Goal: Task Accomplishment & Management: Use online tool/utility

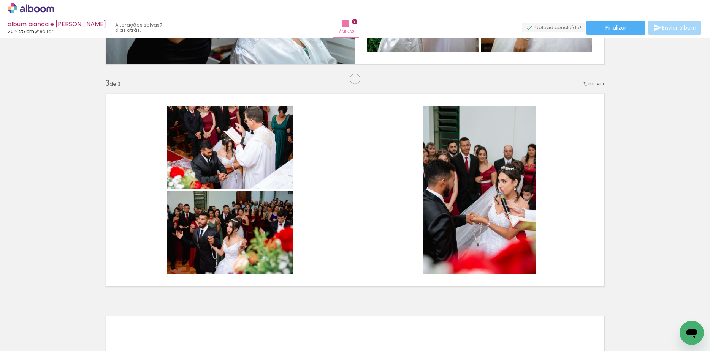
scroll to position [0, 927]
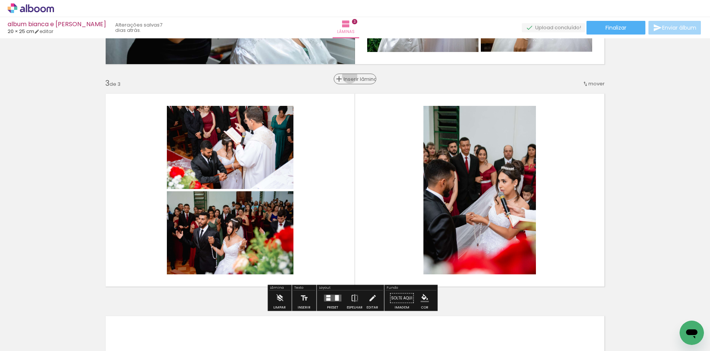
click at [346, 77] on span "Inserir lâmina" at bounding box center [358, 79] width 30 height 5
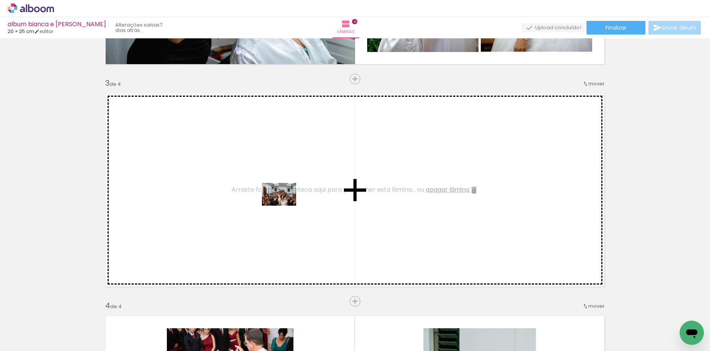
drag, startPoint x: 345, startPoint y: 330, endPoint x: 284, endPoint y: 206, distance: 137.9
click at [284, 206] on quentale-workspace at bounding box center [355, 175] width 710 height 351
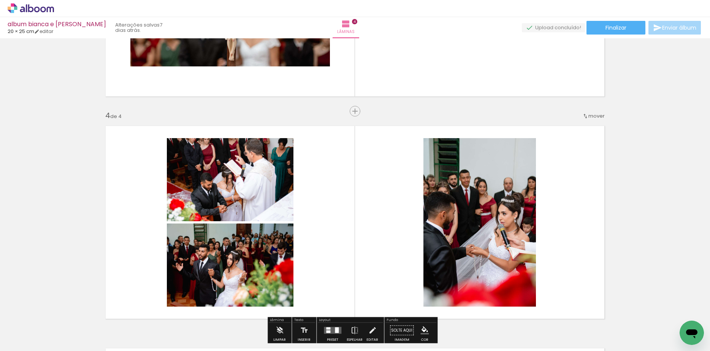
scroll to position [607, 0]
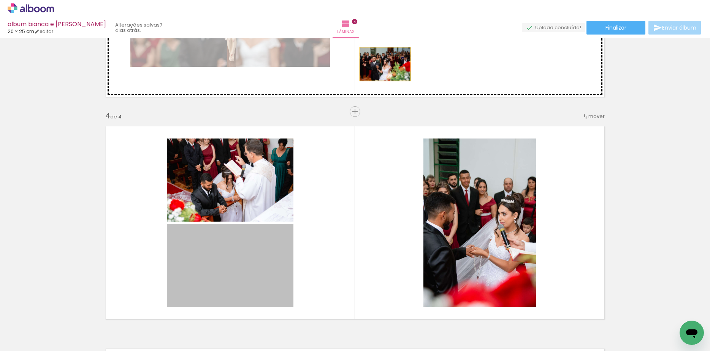
drag, startPoint x: 258, startPoint y: 270, endPoint x: 381, endPoint y: 64, distance: 240.4
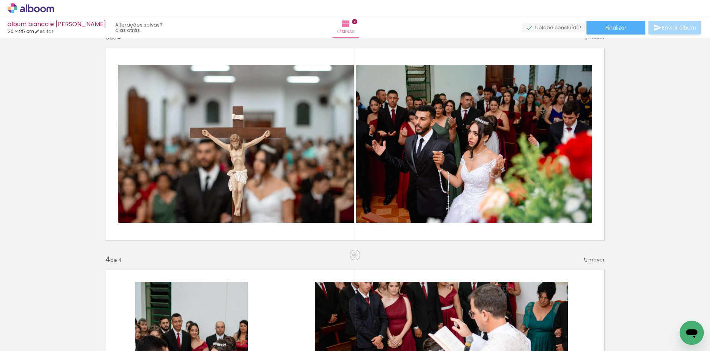
scroll to position [465, 0]
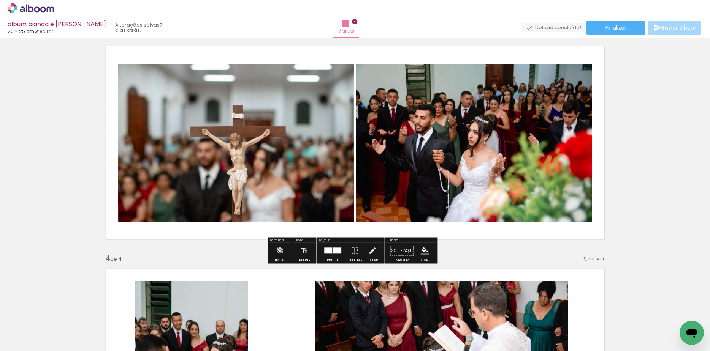
click at [332, 253] on div at bounding box center [336, 251] width 8 height 6
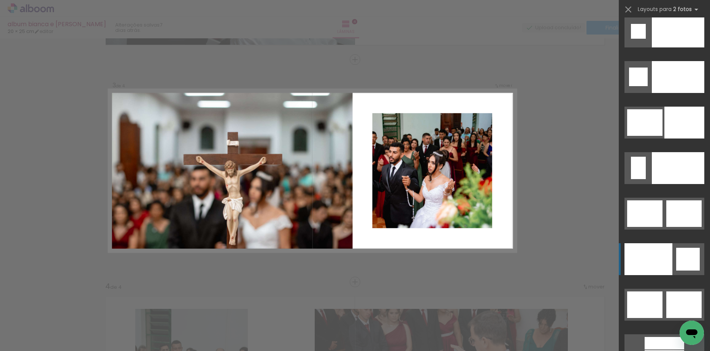
scroll to position [3798, 0]
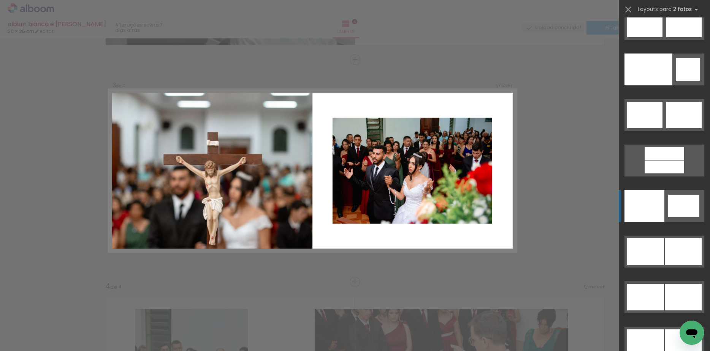
click at [656, 212] on div at bounding box center [644, 206] width 40 height 32
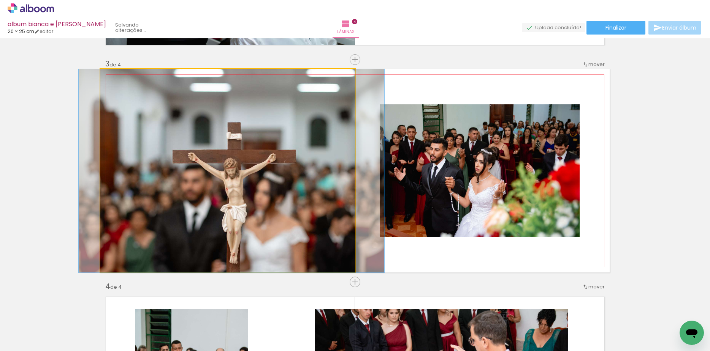
drag, startPoint x: 214, startPoint y: 173, endPoint x: 218, endPoint y: 146, distance: 27.2
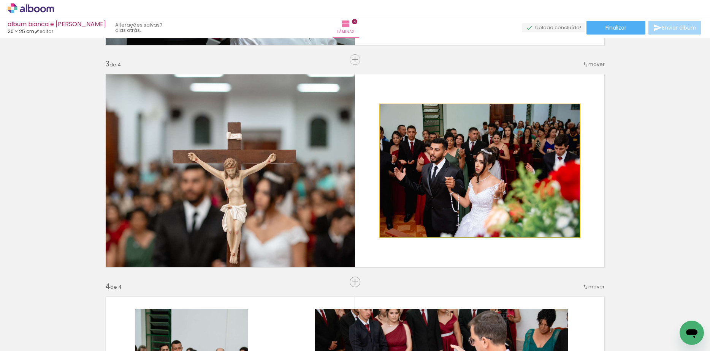
drag, startPoint x: 471, startPoint y: 165, endPoint x: 499, endPoint y: 158, distance: 28.9
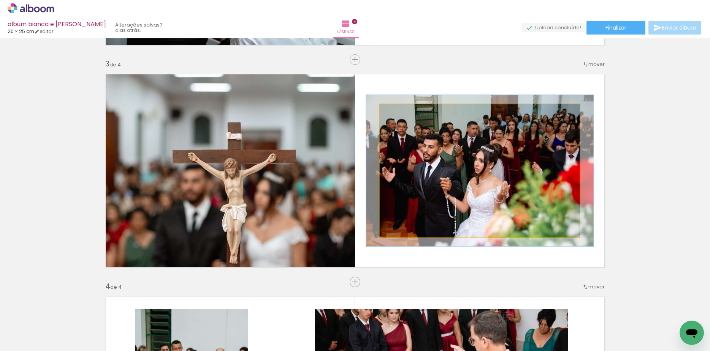
drag, startPoint x: 396, startPoint y: 112, endPoint x: 400, endPoint y: 107, distance: 6.5
type paper-slider "114"
click at [400, 107] on div at bounding box center [401, 112] width 12 height 12
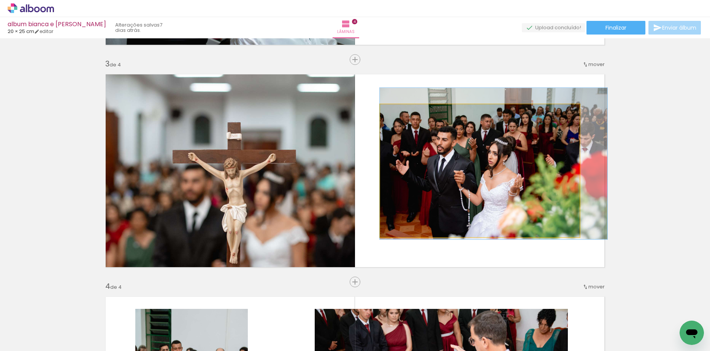
drag, startPoint x: 504, startPoint y: 193, endPoint x: 542, endPoint y: 185, distance: 38.3
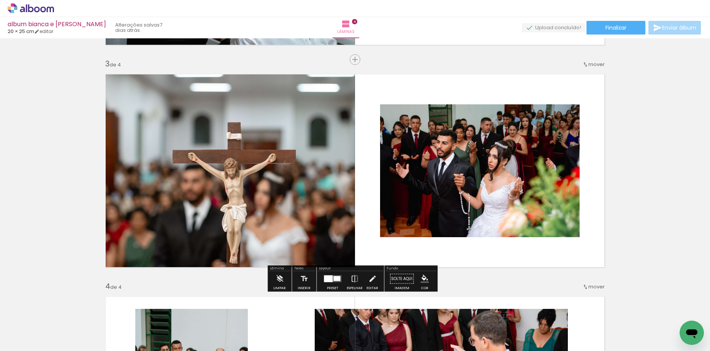
click at [621, 208] on div "Inserir lâmina 1 de 4 Inserir lâmina 2 de 4 Inserir lâmina 3 de 4 Inserir lâmin…" at bounding box center [355, 161] width 710 height 1113
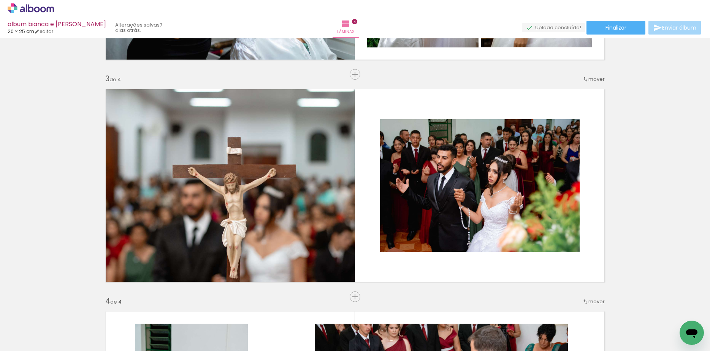
scroll to position [436, 0]
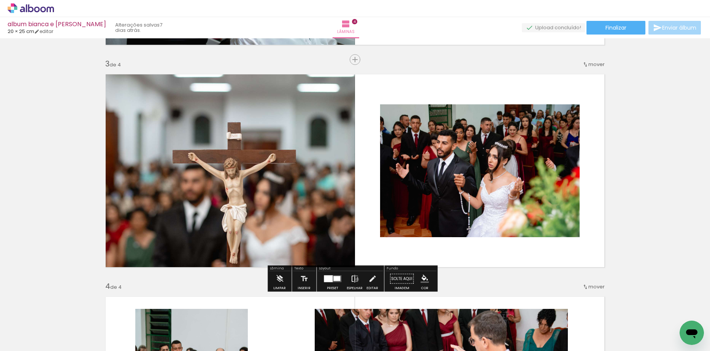
click at [355, 280] on iron-icon at bounding box center [354, 279] width 8 height 15
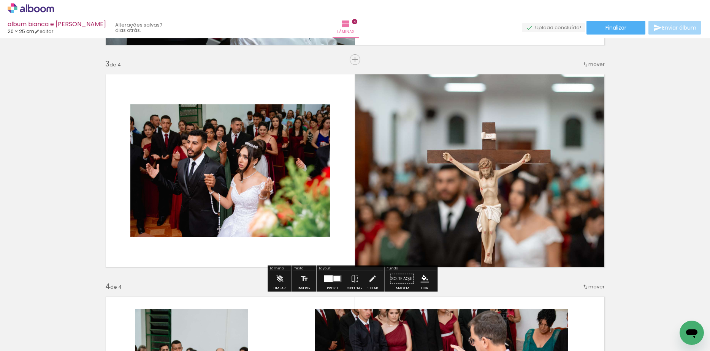
click at [645, 180] on div "Inserir lâmina 1 de 4 Inserir lâmina 2 de 4 Inserir lâmina 3 de 4 Inserir lâmin…" at bounding box center [355, 161] width 710 height 1113
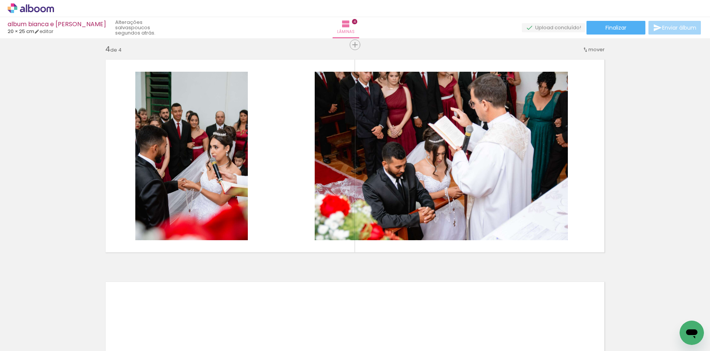
scroll to position [0, 934]
drag, startPoint x: 386, startPoint y: 332, endPoint x: 342, endPoint y: 207, distance: 131.7
click at [342, 207] on quentale-workspace at bounding box center [355, 175] width 710 height 351
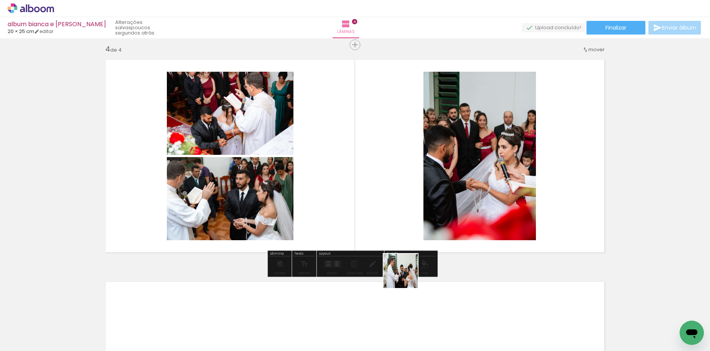
drag, startPoint x: 418, startPoint y: 329, endPoint x: 379, endPoint y: 209, distance: 126.4
click at [379, 209] on quentale-workspace at bounding box center [355, 175] width 710 height 351
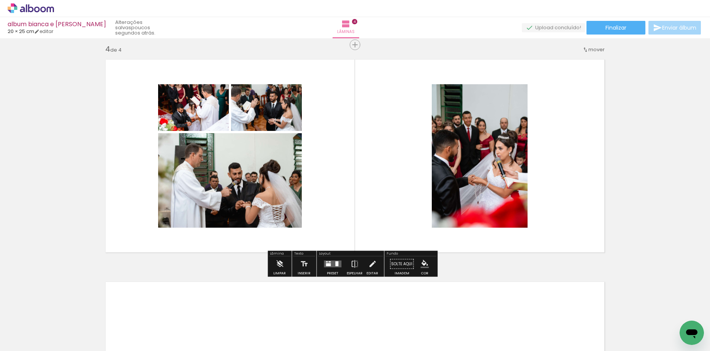
click at [335, 263] on div at bounding box center [336, 264] width 3 height 5
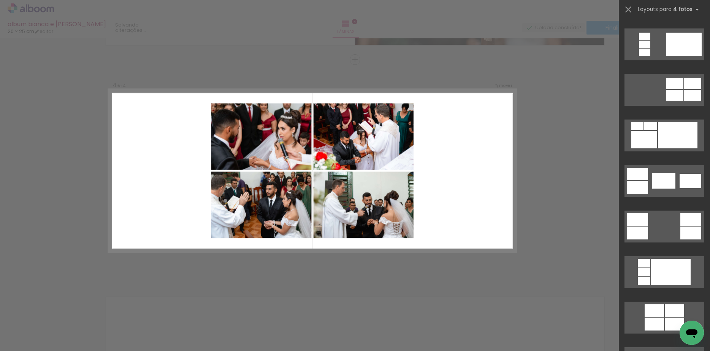
scroll to position [4748, 0]
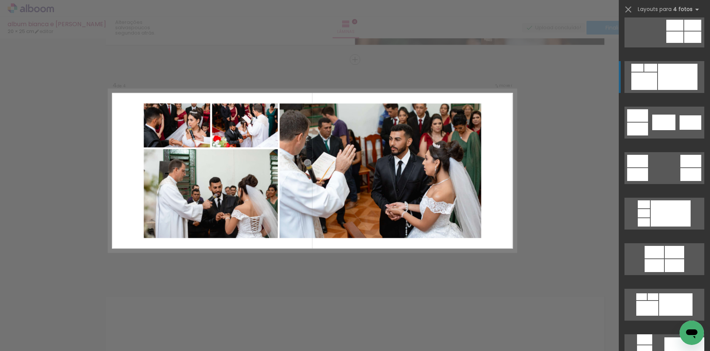
click at [657, 88] on div at bounding box center [677, 77] width 40 height 26
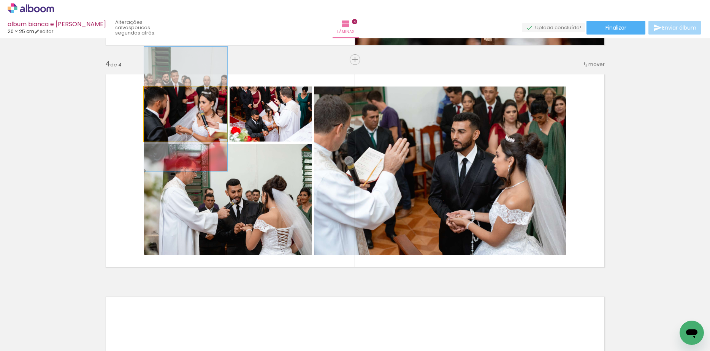
drag, startPoint x: 185, startPoint y: 124, endPoint x: 191, endPoint y: 122, distance: 6.5
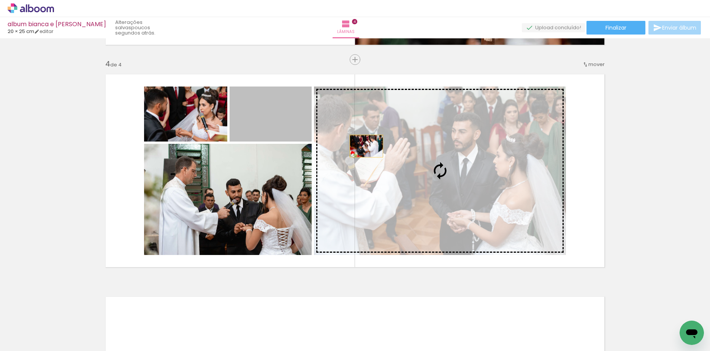
drag, startPoint x: 280, startPoint y: 112, endPoint x: 405, endPoint y: 163, distance: 134.8
click at [0, 0] on slot at bounding box center [0, 0] width 0 height 0
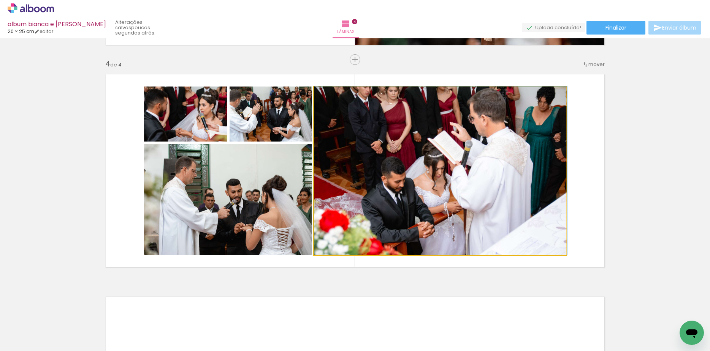
drag, startPoint x: 407, startPoint y: 163, endPoint x: 427, endPoint y: 174, distance: 22.3
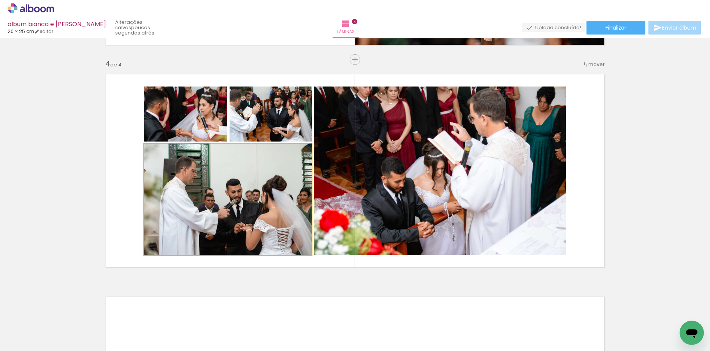
drag, startPoint x: 247, startPoint y: 198, endPoint x: 212, endPoint y: 198, distance: 34.6
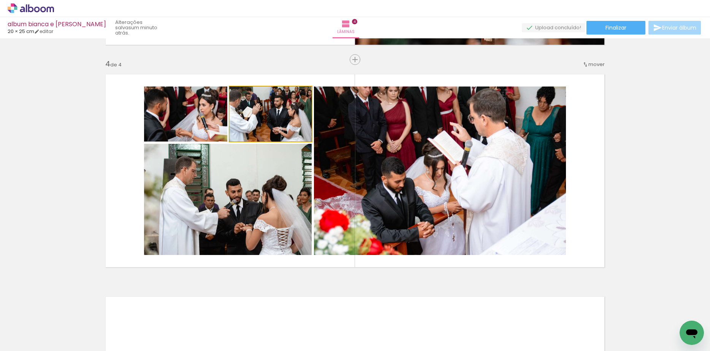
drag, startPoint x: 272, startPoint y: 129, endPoint x: 252, endPoint y: 230, distance: 103.4
click at [0, 0] on slot at bounding box center [0, 0] width 0 height 0
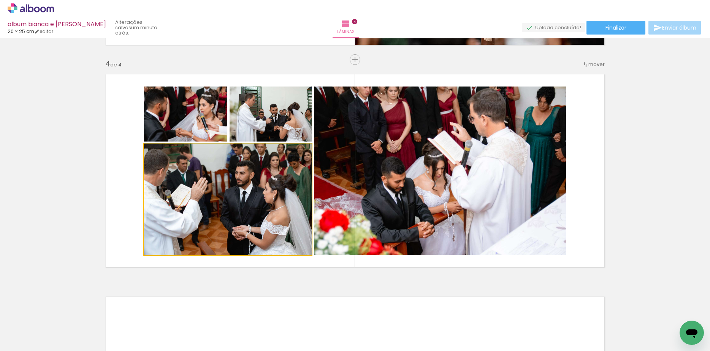
drag, startPoint x: 256, startPoint y: 207, endPoint x: 220, endPoint y: 203, distance: 36.3
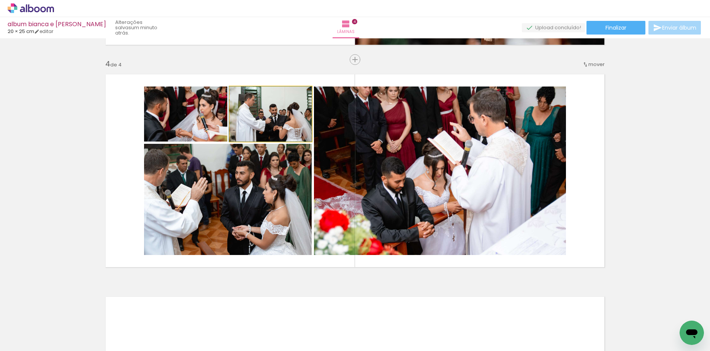
drag, startPoint x: 257, startPoint y: 117, endPoint x: 250, endPoint y: 123, distance: 9.4
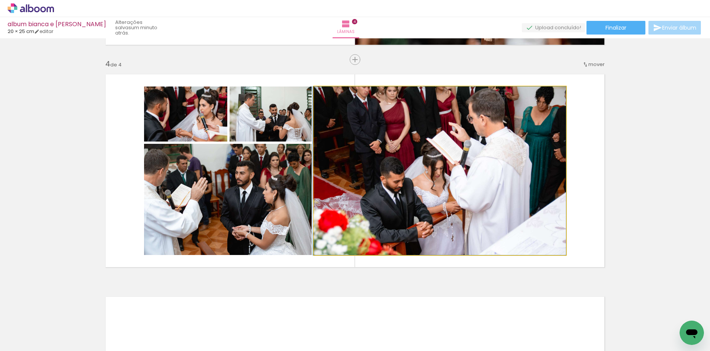
drag, startPoint x: 442, startPoint y: 183, endPoint x: 439, endPoint y: 191, distance: 8.4
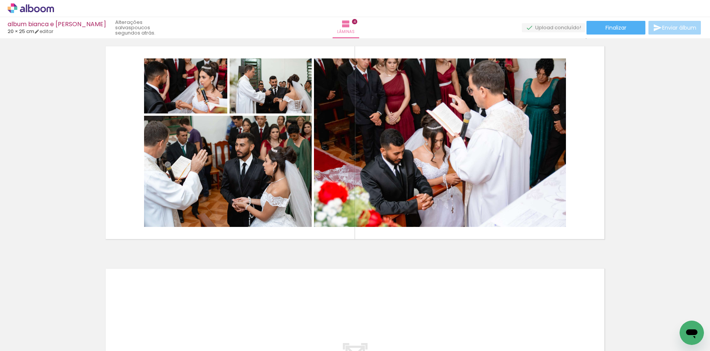
scroll to position [830, 0]
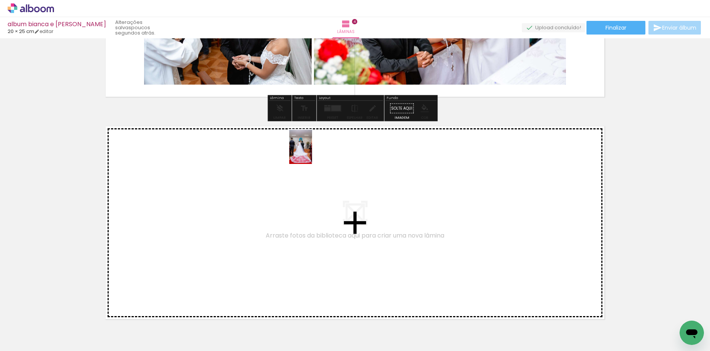
drag, startPoint x: 463, startPoint y: 330, endPoint x: 311, endPoint y: 153, distance: 233.2
click at [311, 153] on quentale-workspace at bounding box center [355, 175] width 710 height 351
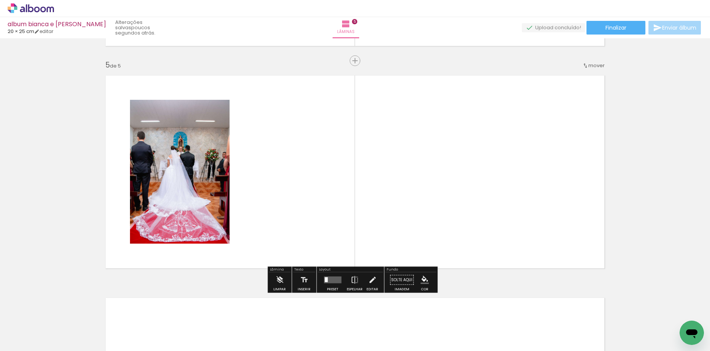
scroll to position [882, 0]
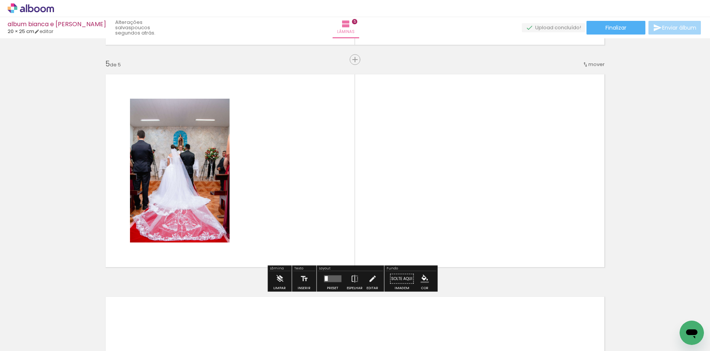
drag, startPoint x: 633, startPoint y: 332, endPoint x: 406, endPoint y: 190, distance: 267.6
click at [406, 190] on quentale-workspace at bounding box center [355, 175] width 710 height 351
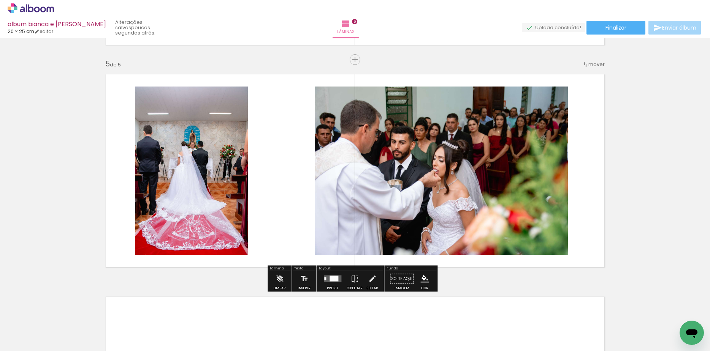
drag, startPoint x: 672, startPoint y: 332, endPoint x: 496, endPoint y: 230, distance: 204.0
click at [500, 228] on quentale-workspace at bounding box center [355, 175] width 710 height 351
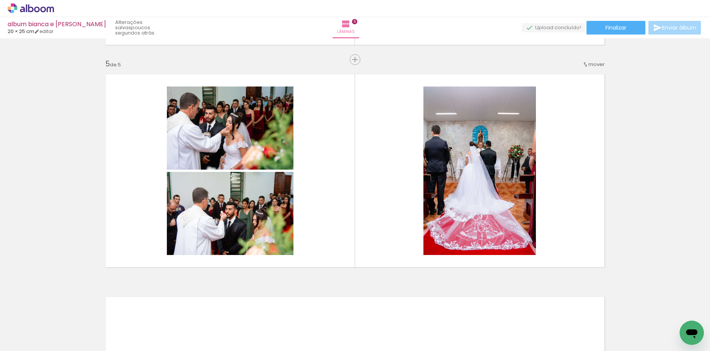
scroll to position [0, 746]
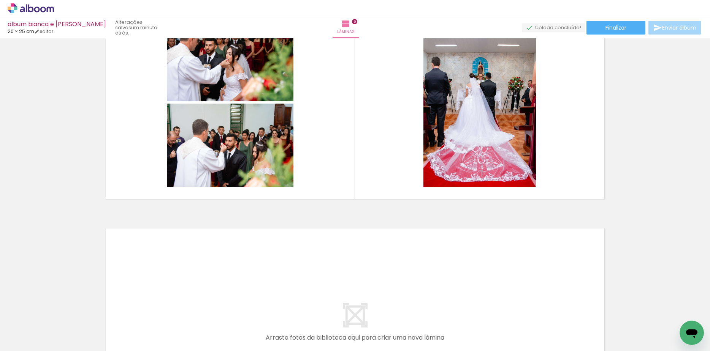
scroll to position [977, 0]
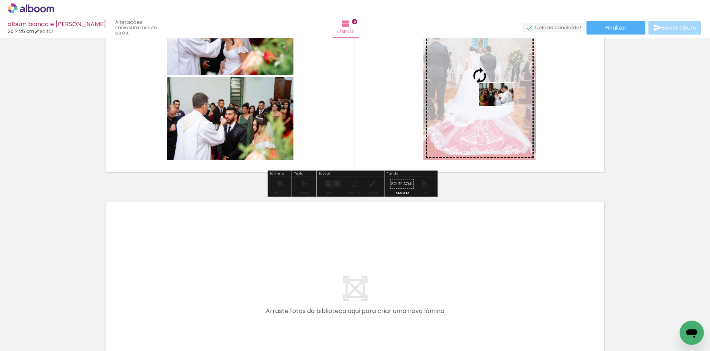
drag, startPoint x: 279, startPoint y: 333, endPoint x: 502, endPoint y: 106, distance: 318.5
click at [502, 106] on quentale-workspace at bounding box center [355, 175] width 710 height 351
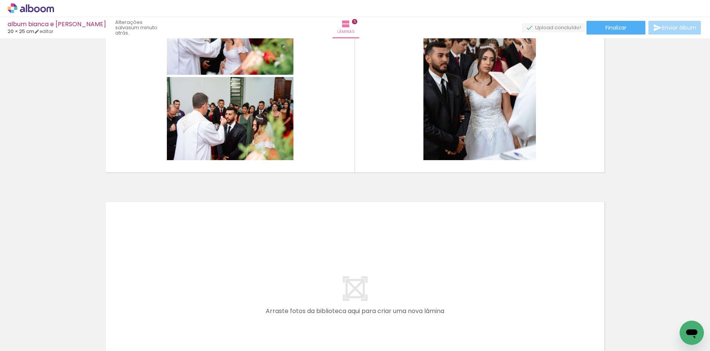
drag, startPoint x: 243, startPoint y: 333, endPoint x: 307, endPoint y: 251, distance: 104.3
click at [307, 251] on quentale-workspace at bounding box center [355, 175] width 710 height 351
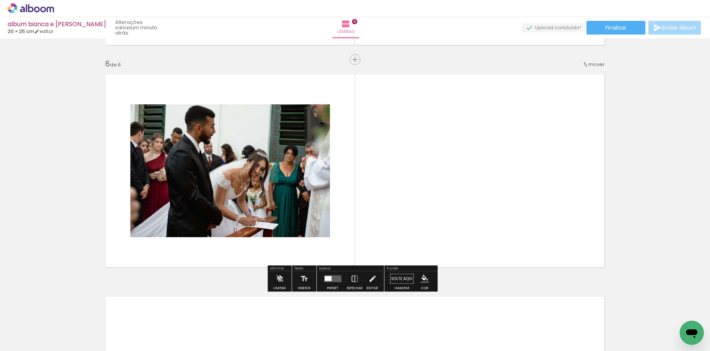
scroll to position [0, 1074]
drag, startPoint x: 402, startPoint y: 328, endPoint x: 428, endPoint y: 204, distance: 126.6
click at [428, 204] on quentale-workspace at bounding box center [355, 175] width 710 height 351
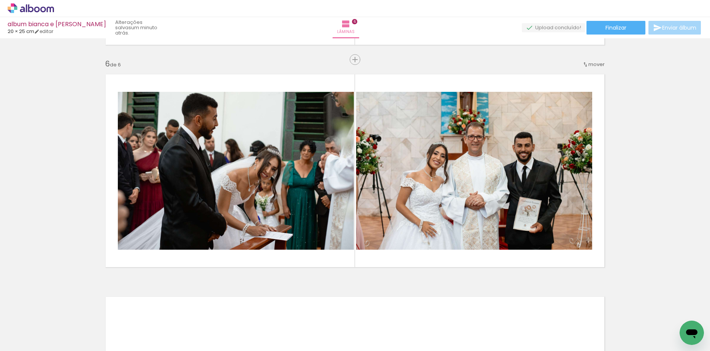
scroll to position [0, 524]
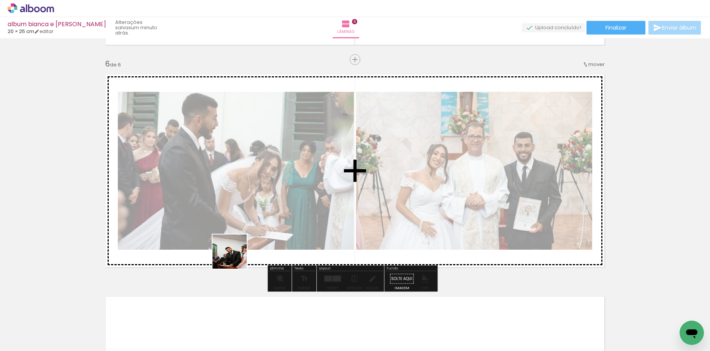
drag, startPoint x: 196, startPoint y: 332, endPoint x: 286, endPoint y: 251, distance: 121.8
click at [267, 210] on quentale-workspace at bounding box center [355, 175] width 710 height 351
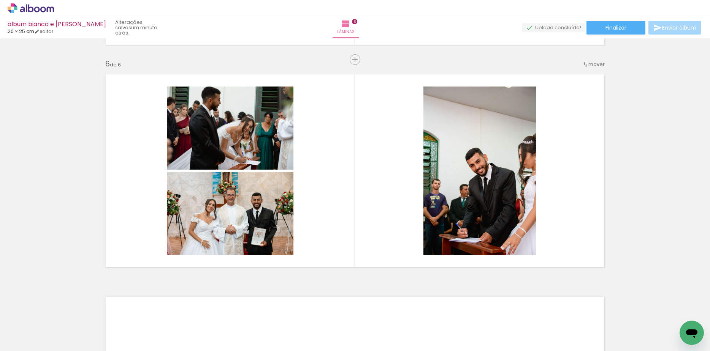
scroll to position [0, 122]
drag, startPoint x: 339, startPoint y: 328, endPoint x: 376, endPoint y: 278, distance: 62.4
click at [349, 205] on quentale-workspace at bounding box center [355, 175] width 710 height 351
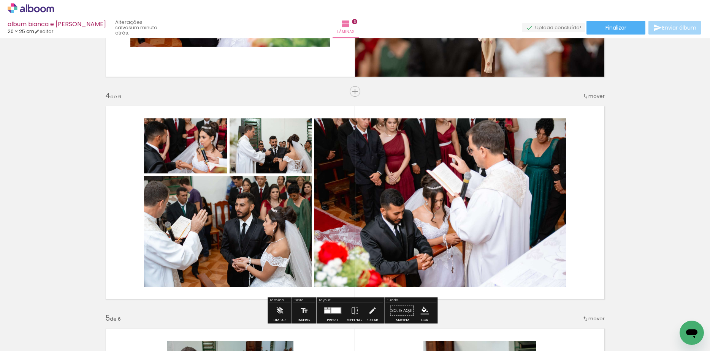
scroll to position [629, 0]
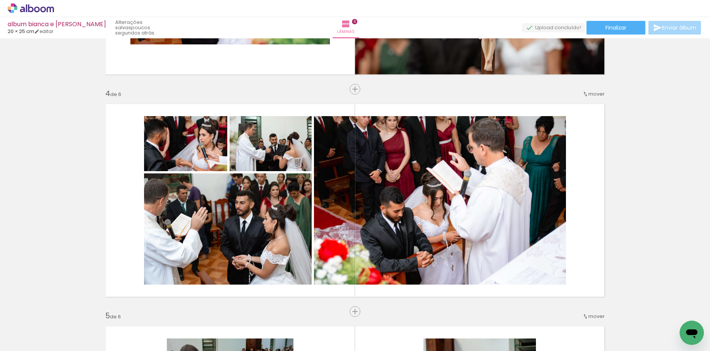
click at [653, 148] on div "Inserir lâmina 1 de 6 Inserir lâmina 2 de 6 Inserir lâmina 3 de 6 Inserir lâmin…" at bounding box center [355, 191] width 710 height 1558
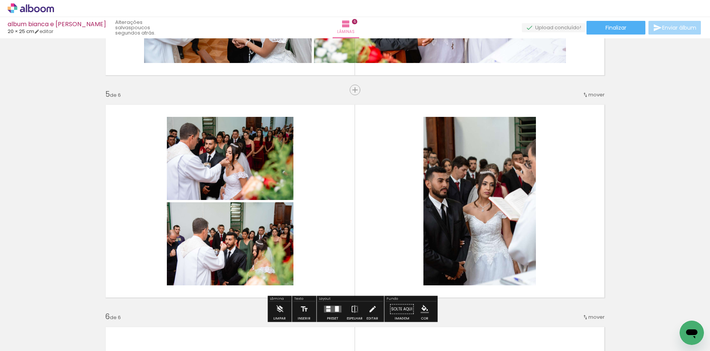
scroll to position [867, 0]
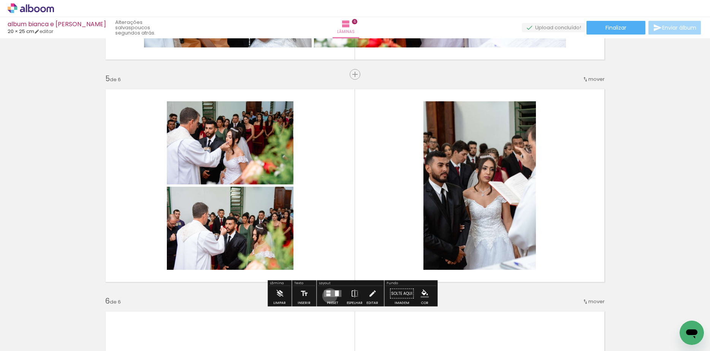
click at [328, 296] on div at bounding box center [328, 295] width 4 height 3
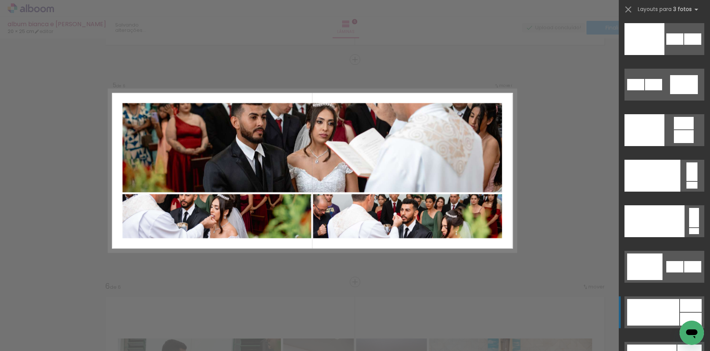
scroll to position [9602, 0]
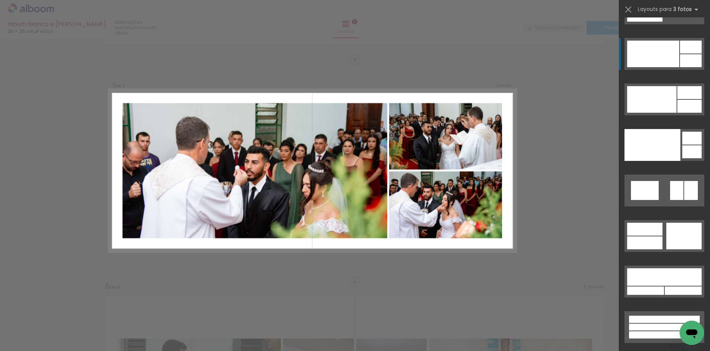
click at [664, 61] on div at bounding box center [653, 54] width 52 height 27
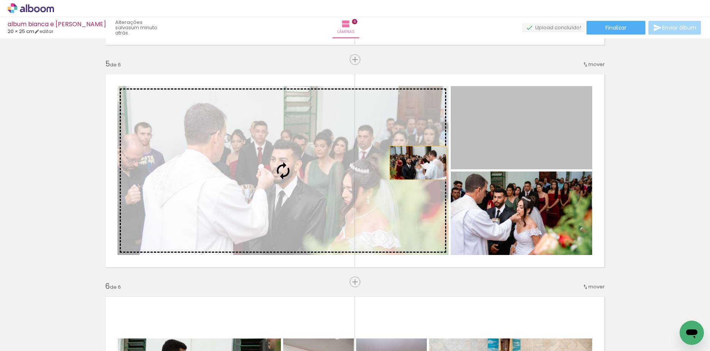
drag, startPoint x: 554, startPoint y: 142, endPoint x: 300, endPoint y: 158, distance: 254.6
click at [0, 0] on slot at bounding box center [0, 0] width 0 height 0
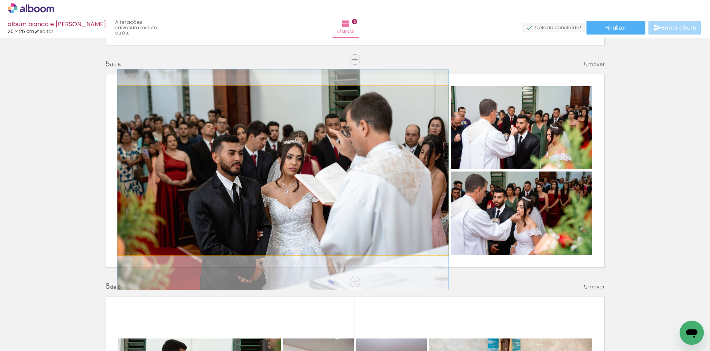
drag, startPoint x: 333, startPoint y: 161, endPoint x: 330, endPoint y: 171, distance: 9.6
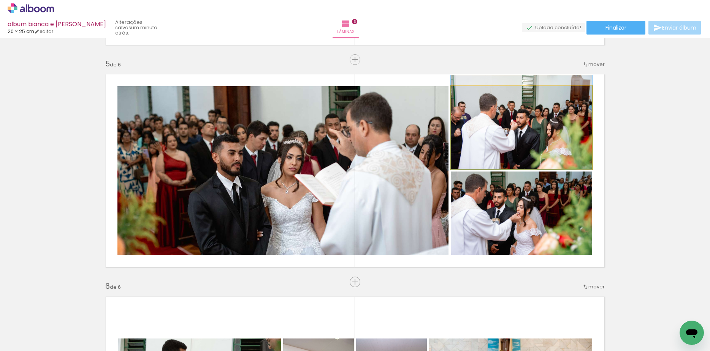
drag, startPoint x: 537, startPoint y: 139, endPoint x: 538, endPoint y: 129, distance: 10.7
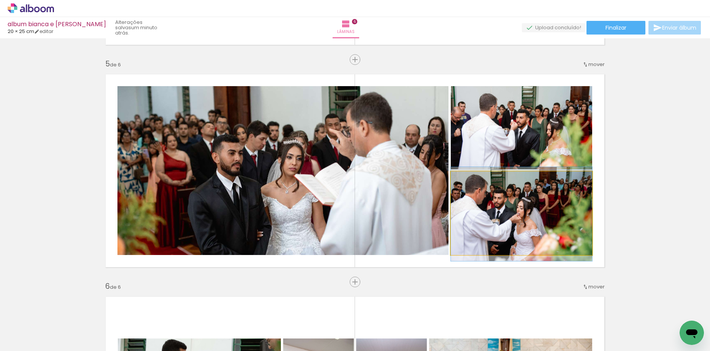
drag, startPoint x: 539, startPoint y: 210, endPoint x: 543, endPoint y: 210, distance: 4.2
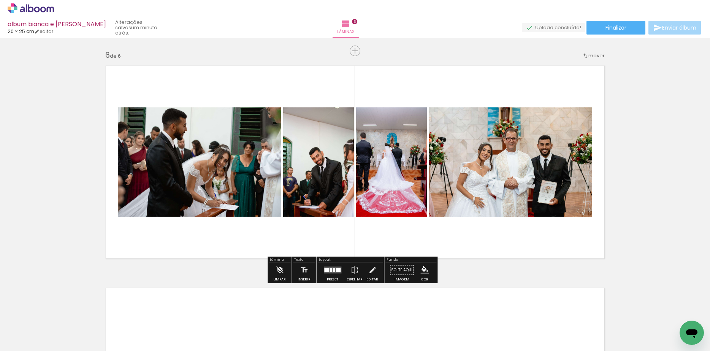
scroll to position [1119, 0]
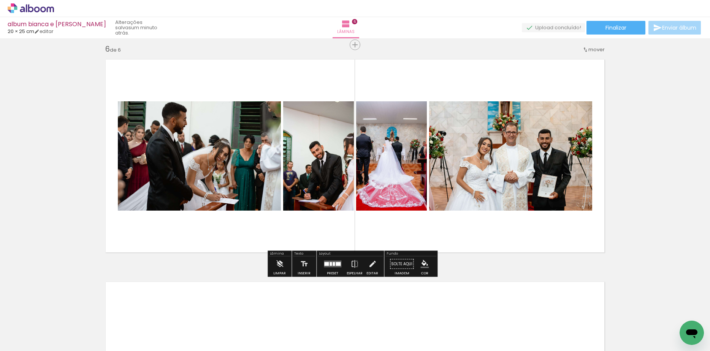
click at [336, 267] on quentale-layouter at bounding box center [332, 264] width 17 height 7
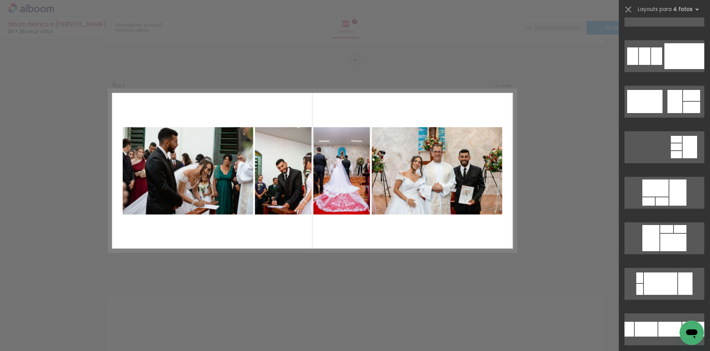
scroll to position [0, 0]
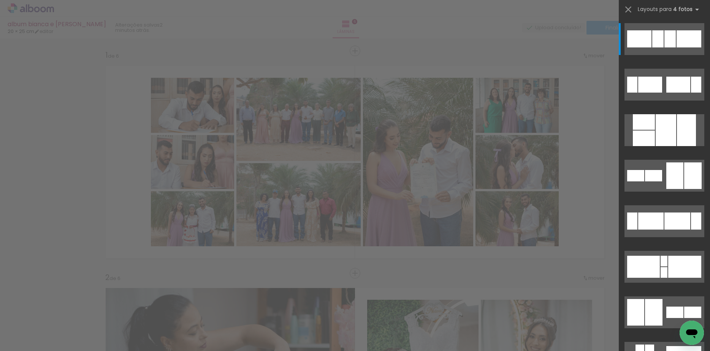
scroll to position [0, 534]
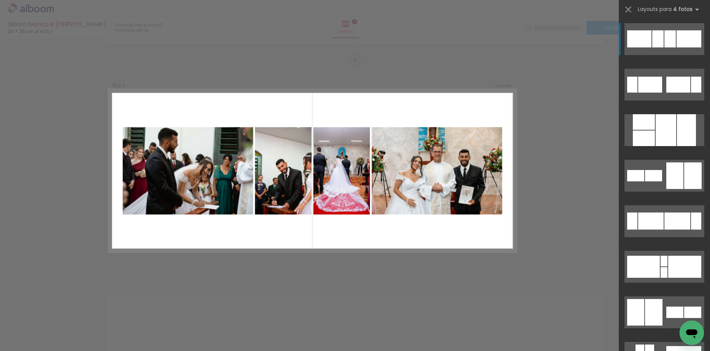
click at [652, 40] on div at bounding box center [657, 38] width 11 height 17
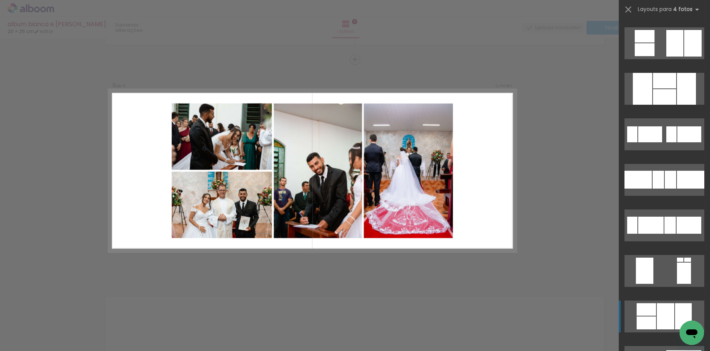
scroll to position [1329, 0]
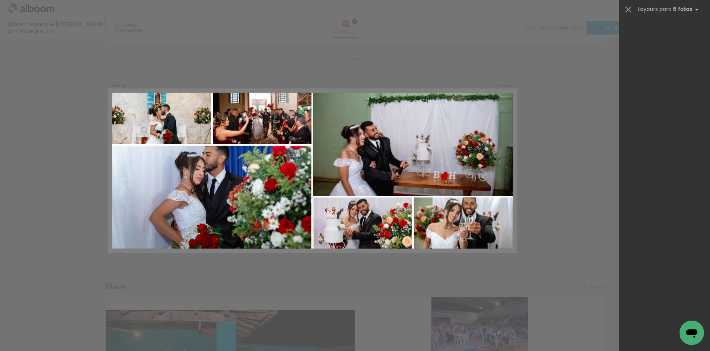
scroll to position [0, 1907]
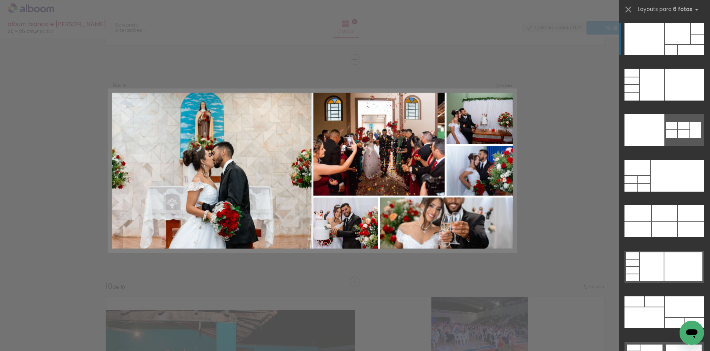
click at [672, 41] on div at bounding box center [676, 33] width 25 height 21
click at [681, 39] on div at bounding box center [676, 33] width 25 height 21
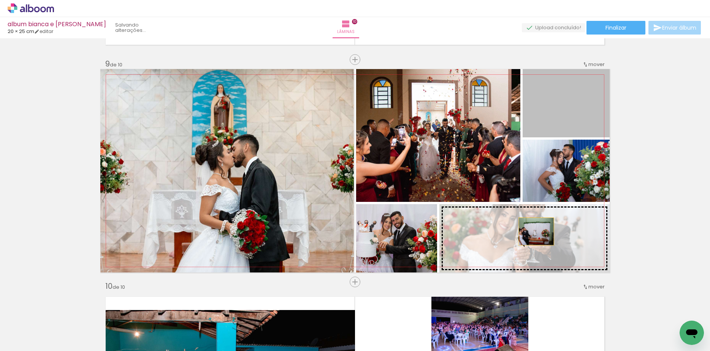
drag, startPoint x: 578, startPoint y: 117, endPoint x: 530, endPoint y: 235, distance: 127.3
click at [0, 0] on slot at bounding box center [0, 0] width 0 height 0
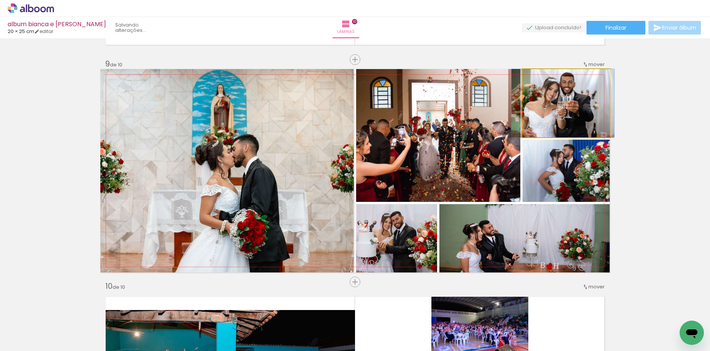
drag, startPoint x: 555, startPoint y: 114, endPoint x: 553, endPoint y: 124, distance: 10.6
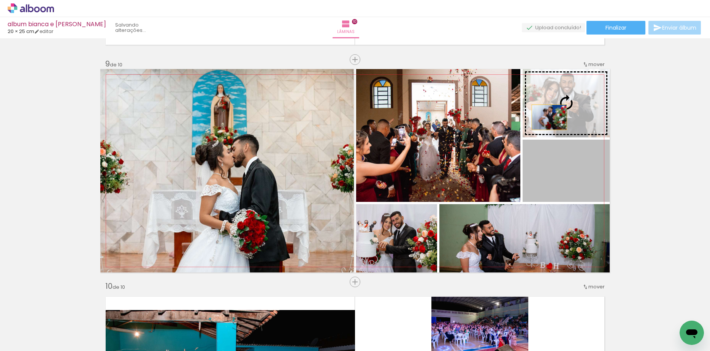
drag, startPoint x: 540, startPoint y: 175, endPoint x: 545, endPoint y: 117, distance: 57.6
click at [0, 0] on slot at bounding box center [0, 0] width 0 height 0
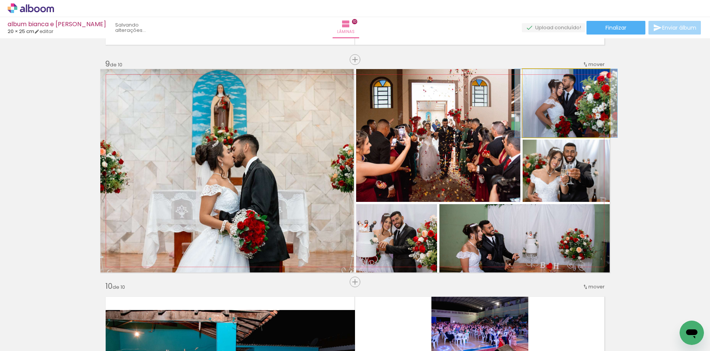
drag, startPoint x: 553, startPoint y: 112, endPoint x: 553, endPoint y: 119, distance: 7.6
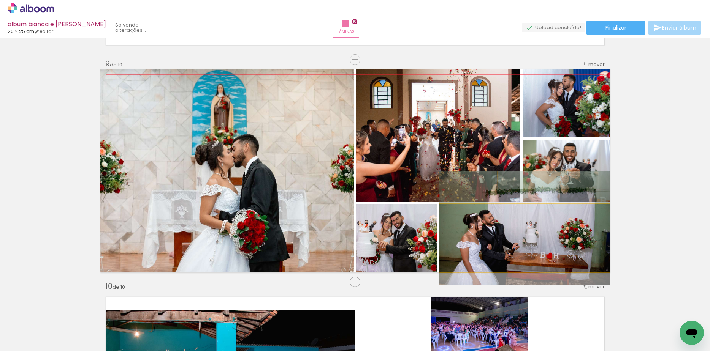
drag, startPoint x: 510, startPoint y: 241, endPoint x: 510, endPoint y: 231, distance: 10.3
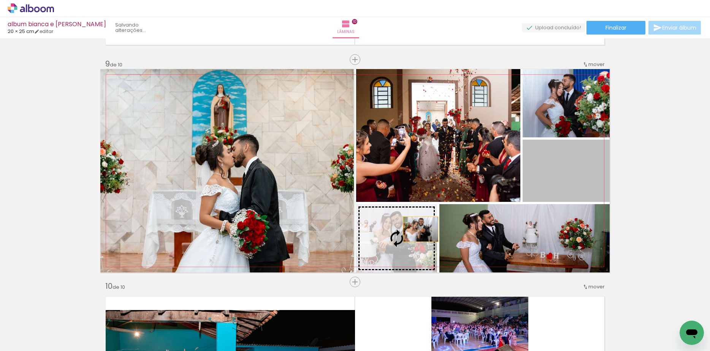
drag, startPoint x: 553, startPoint y: 175, endPoint x: 398, endPoint y: 245, distance: 170.0
click at [0, 0] on slot at bounding box center [0, 0] width 0 height 0
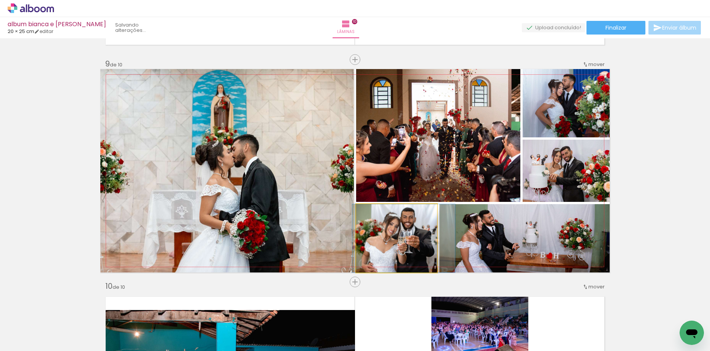
drag, startPoint x: 398, startPoint y: 245, endPoint x: 405, endPoint y: 240, distance: 8.7
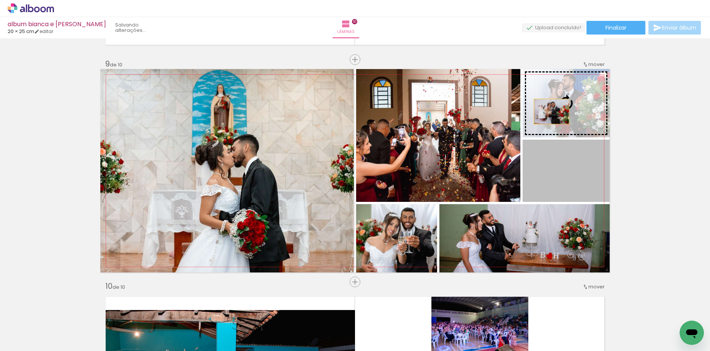
drag, startPoint x: 541, startPoint y: 183, endPoint x: 548, endPoint y: 108, distance: 74.7
click at [0, 0] on slot at bounding box center [0, 0] width 0 height 0
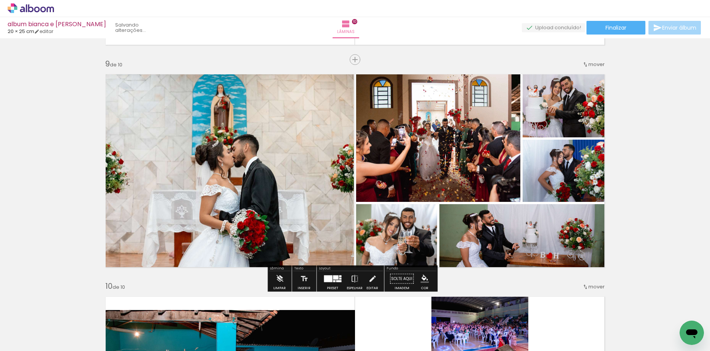
click at [552, 103] on quentale-photo at bounding box center [565, 103] width 87 height 68
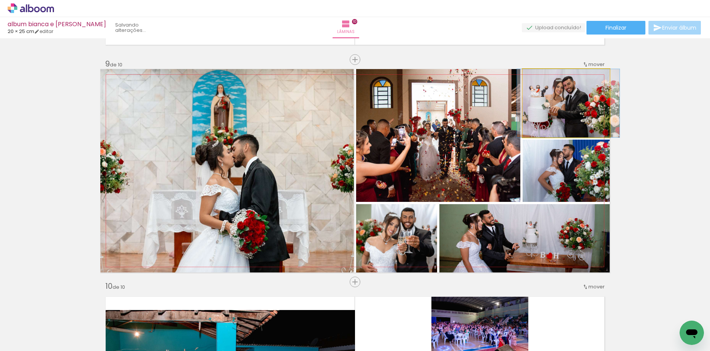
drag, startPoint x: 561, startPoint y: 110, endPoint x: 562, endPoint y: 115, distance: 5.1
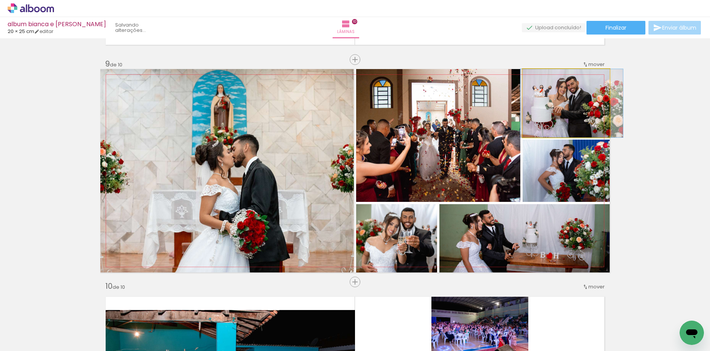
drag, startPoint x: 562, startPoint y: 116, endPoint x: 565, endPoint y: 120, distance: 5.1
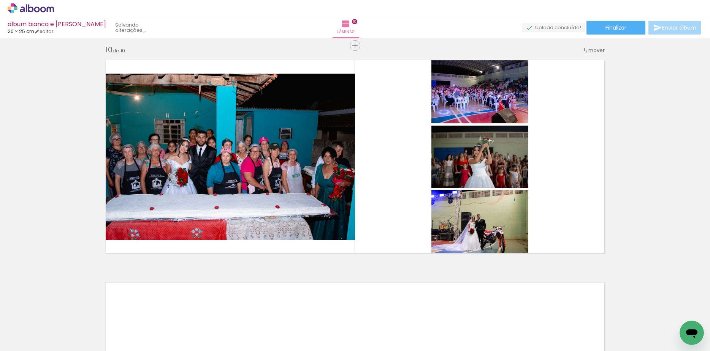
scroll to position [2009, 0]
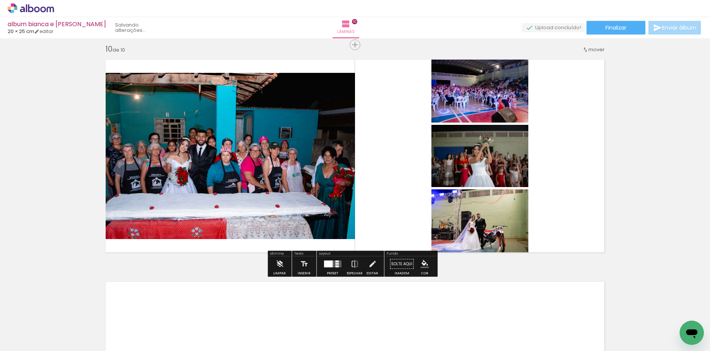
click at [328, 264] on div at bounding box center [328, 264] width 9 height 7
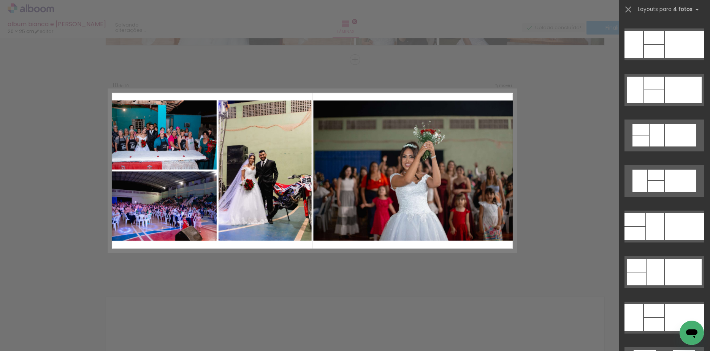
scroll to position [6030, 0]
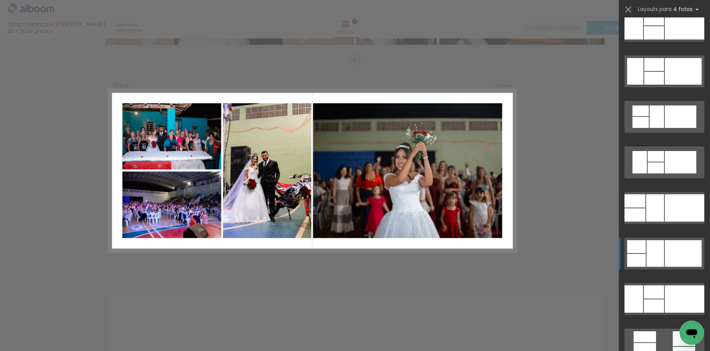
click at [668, 255] on div at bounding box center [682, 253] width 37 height 27
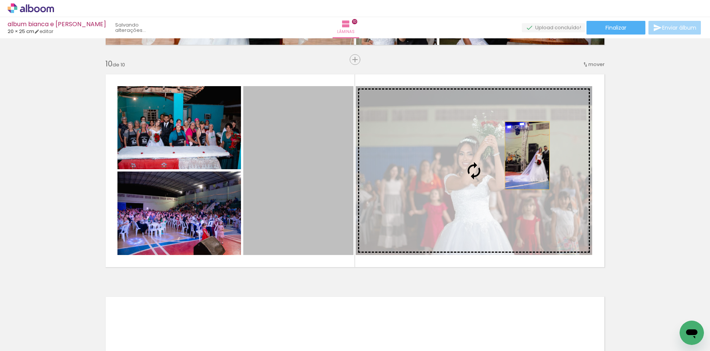
drag, startPoint x: 299, startPoint y: 167, endPoint x: 523, endPoint y: 156, distance: 224.7
click at [0, 0] on slot at bounding box center [0, 0] width 0 height 0
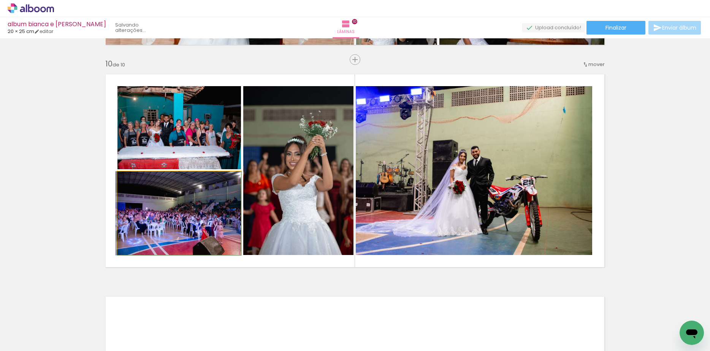
drag, startPoint x: 208, startPoint y: 200, endPoint x: 205, endPoint y: 215, distance: 14.7
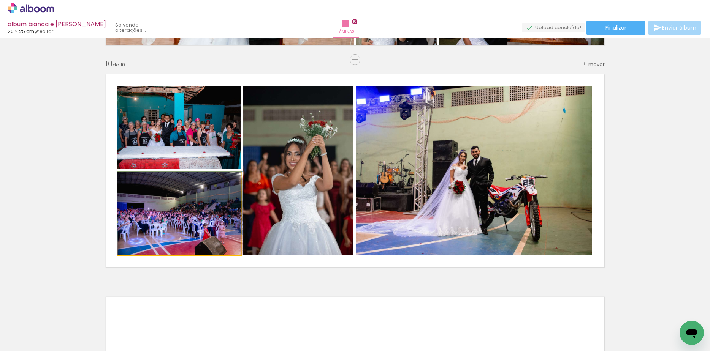
drag, startPoint x: 173, startPoint y: 210, endPoint x: 182, endPoint y: 212, distance: 8.9
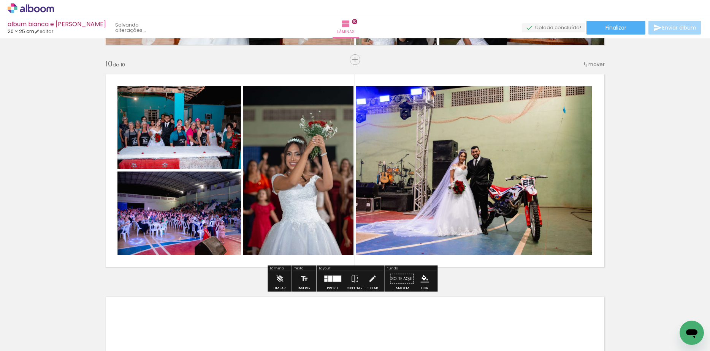
click at [410, 197] on quentale-photo at bounding box center [474, 170] width 236 height 169
click at [411, 200] on quentale-photo at bounding box center [474, 170] width 236 height 169
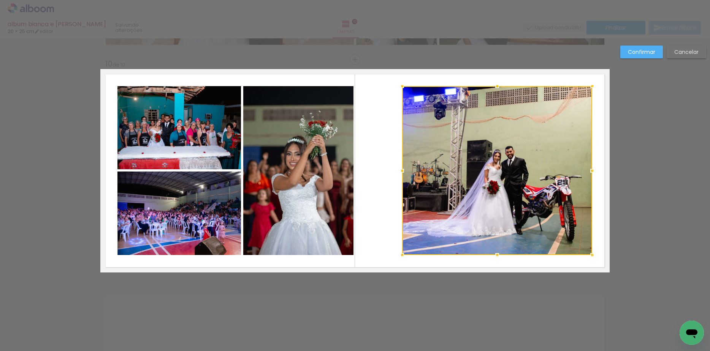
drag, startPoint x: 351, startPoint y: 169, endPoint x: 398, endPoint y: 175, distance: 46.8
click at [398, 175] on div at bounding box center [401, 170] width 15 height 15
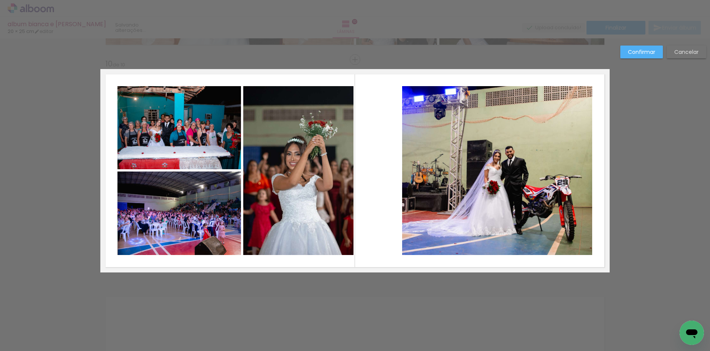
click at [330, 182] on quentale-photo at bounding box center [298, 170] width 110 height 169
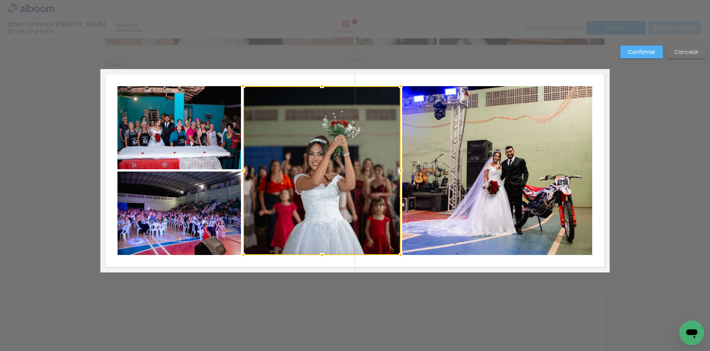
drag, startPoint x: 351, startPoint y: 174, endPoint x: 398, endPoint y: 168, distance: 47.4
click at [398, 168] on div at bounding box center [400, 170] width 15 height 15
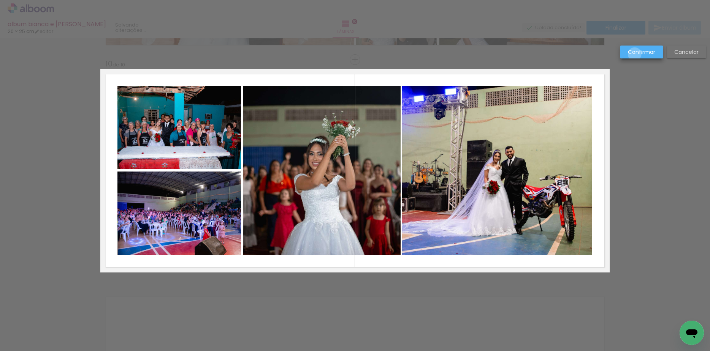
click at [0, 0] on slot "Confirmar" at bounding box center [0, 0] width 0 height 0
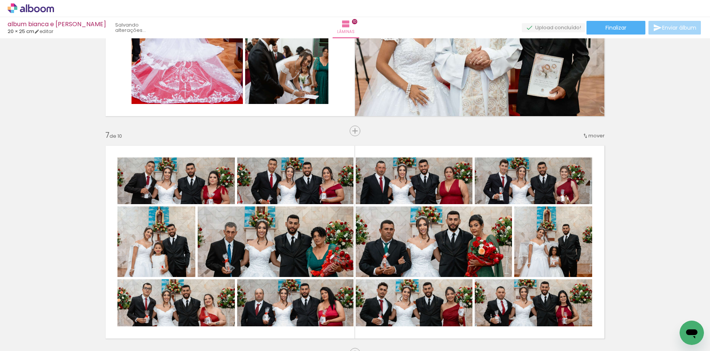
scroll to position [1168, 0]
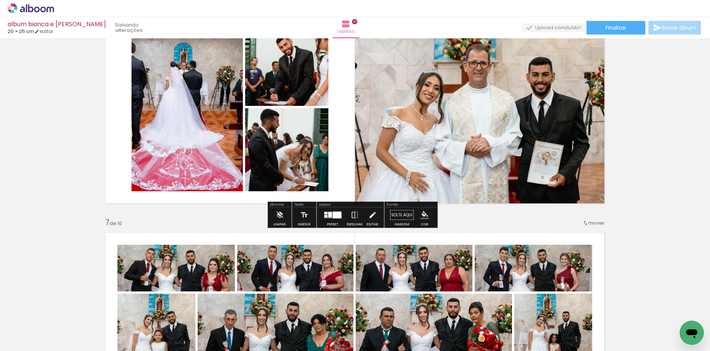
scroll to position [0, 1907]
